Goal: Task Accomplishment & Management: Manage account settings

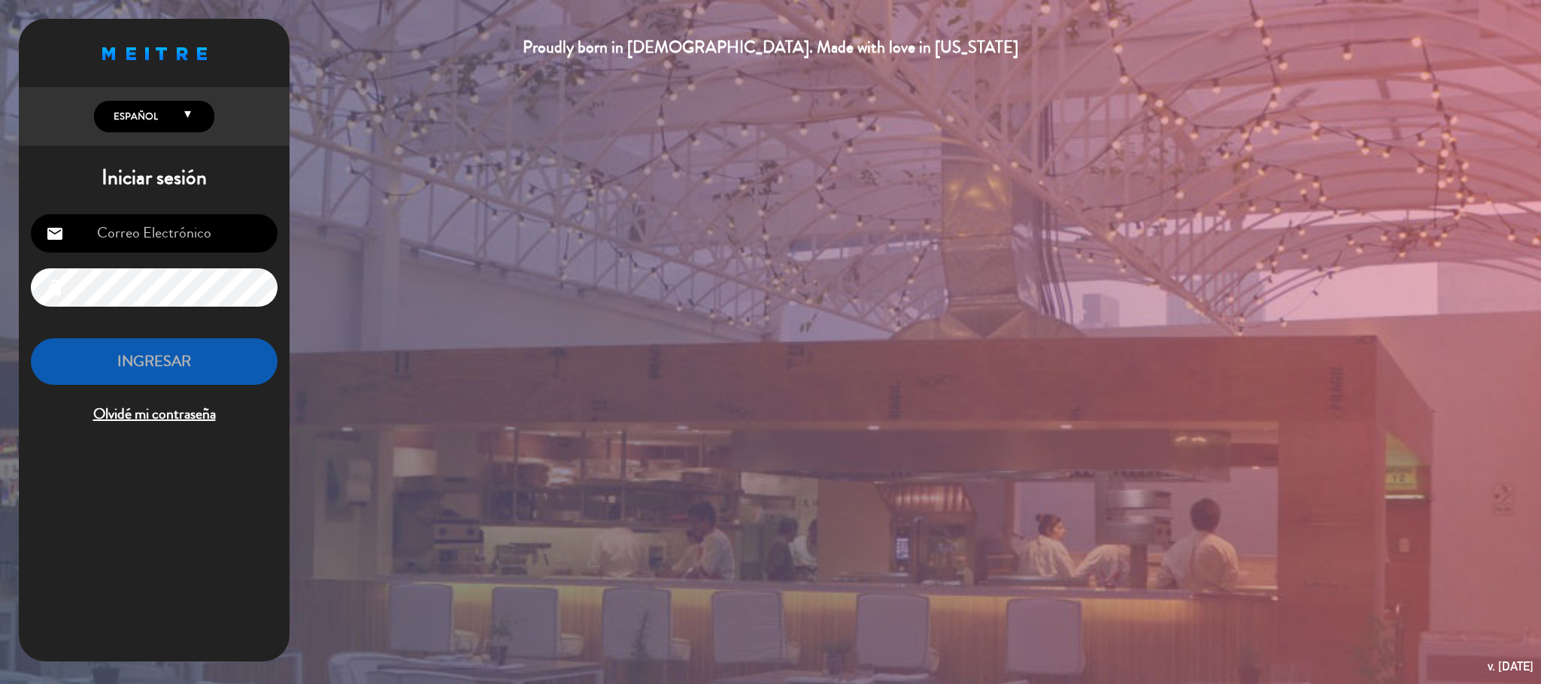
click at [205, 231] on input "email" at bounding box center [154, 233] width 247 height 38
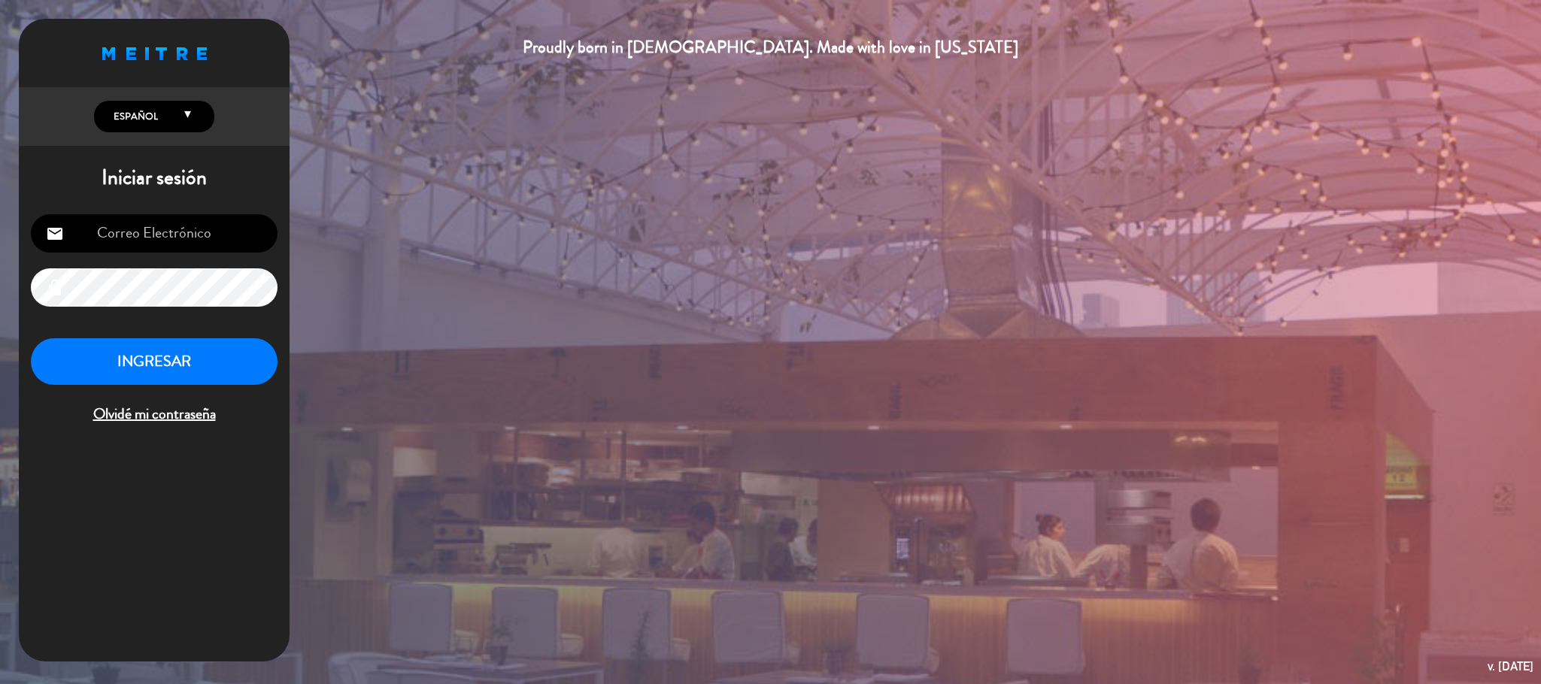
type input "[EMAIL_ADDRESS][DOMAIN_NAME]"
click at [199, 364] on button "INGRESAR" at bounding box center [154, 361] width 247 height 47
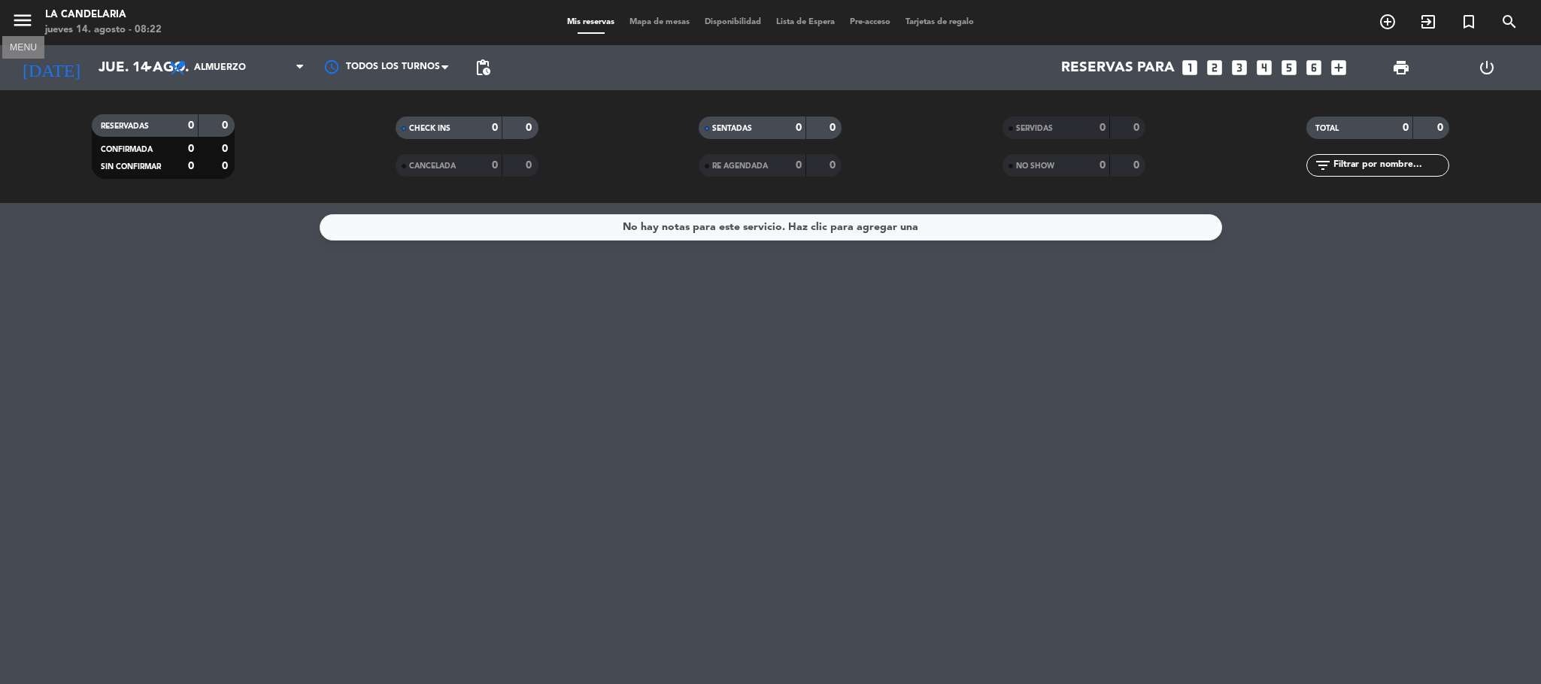
click at [21, 19] on icon "menu" at bounding box center [22, 20] width 23 height 23
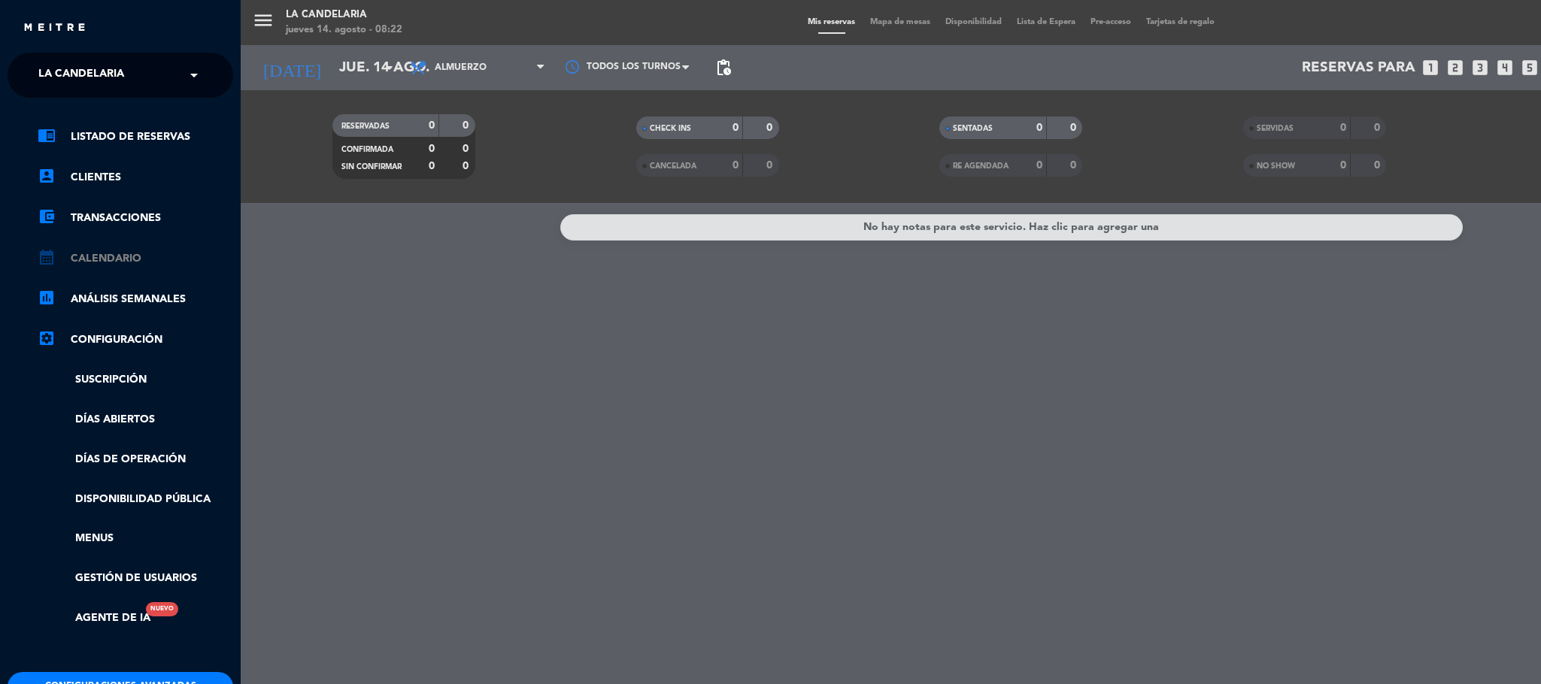
click at [124, 253] on link "calendar_month Calendario" at bounding box center [136, 259] width 196 height 18
